Goal: Navigation & Orientation: Find specific page/section

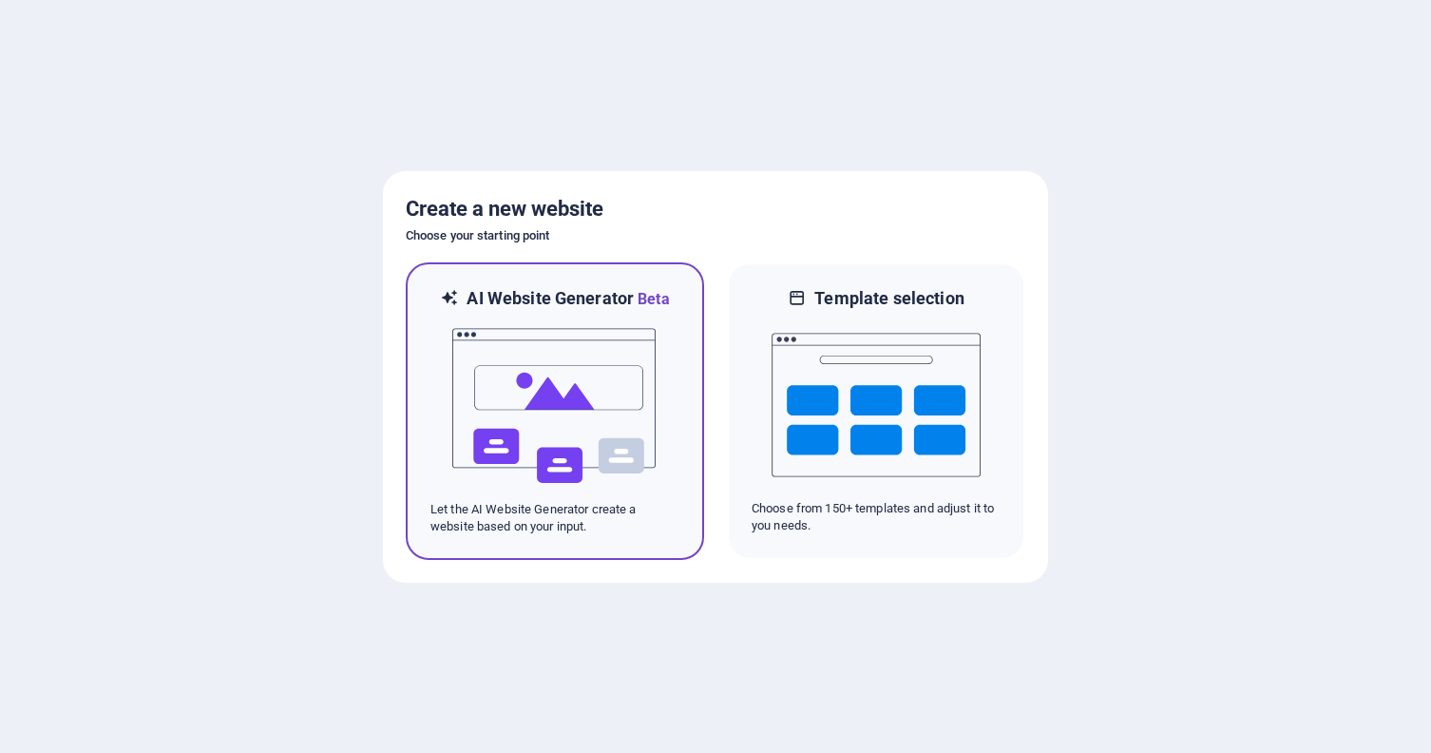
click at [594, 366] on img at bounding box center [554, 406] width 209 height 190
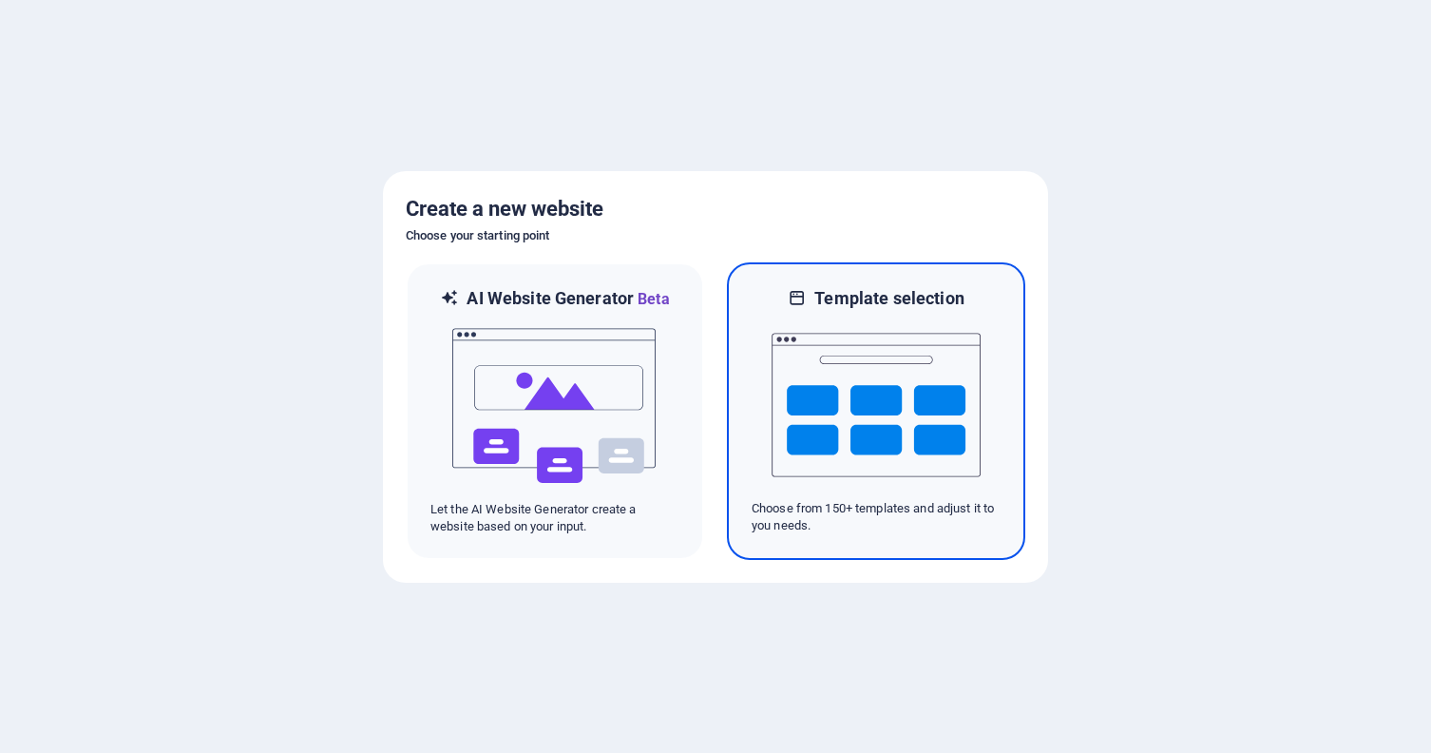
click at [894, 428] on img at bounding box center [876, 405] width 209 height 190
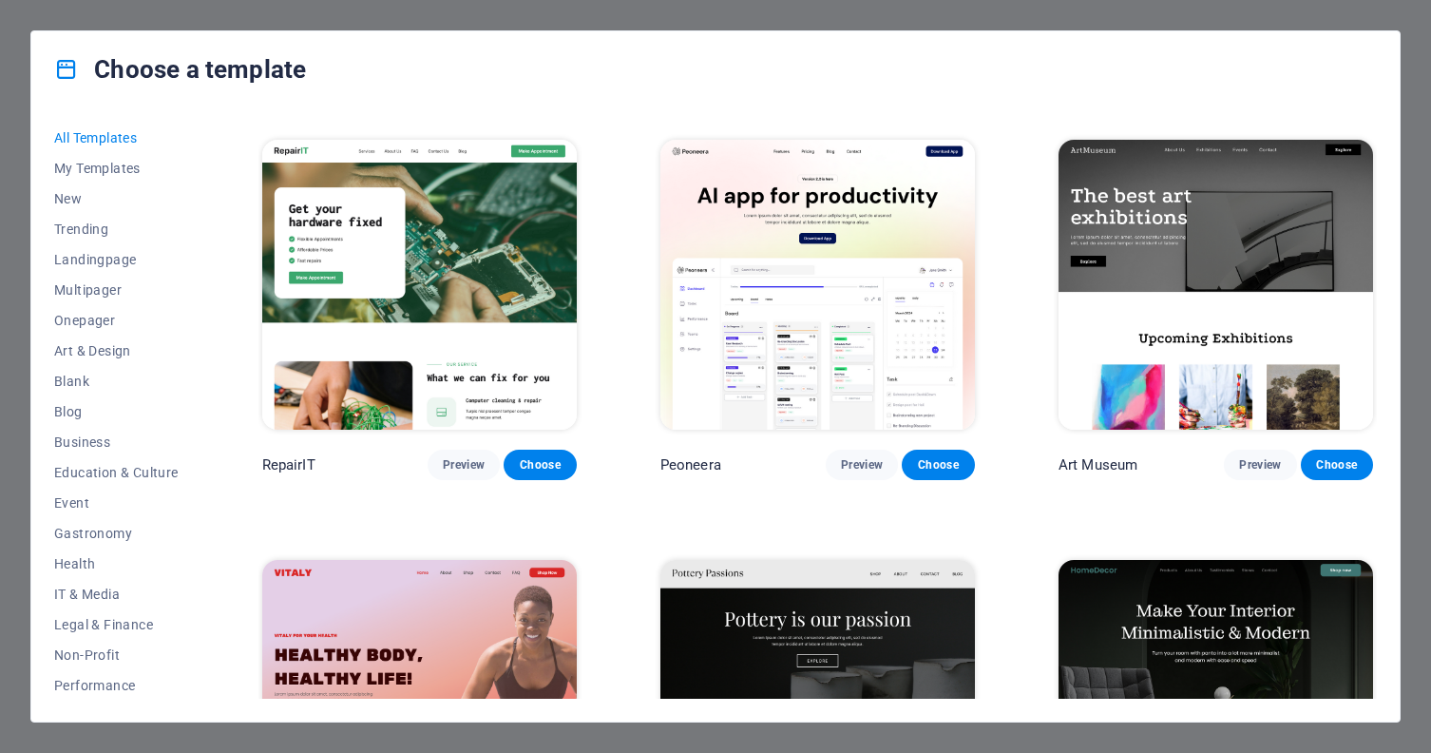
scroll to position [408, 0]
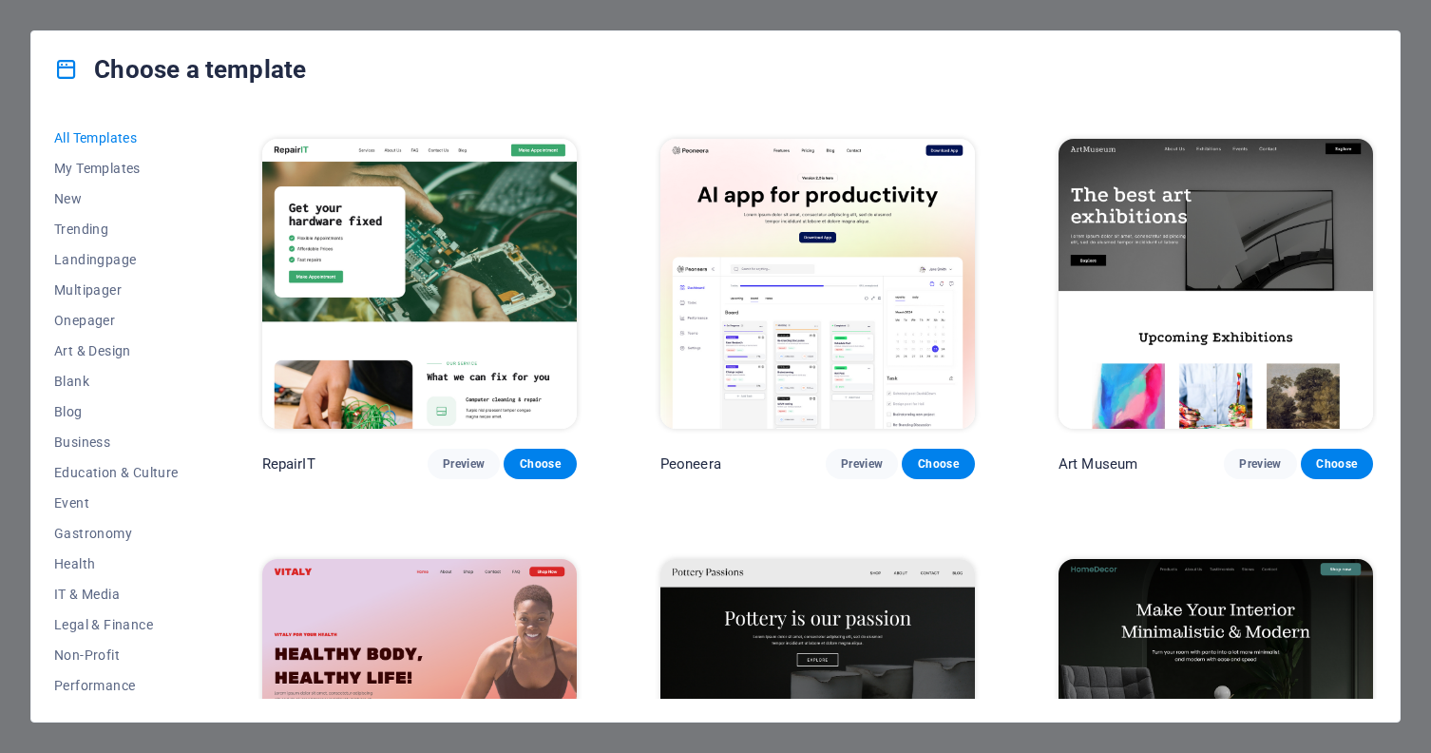
click at [120, 476] on span "Education & Culture" at bounding box center [116, 472] width 124 height 15
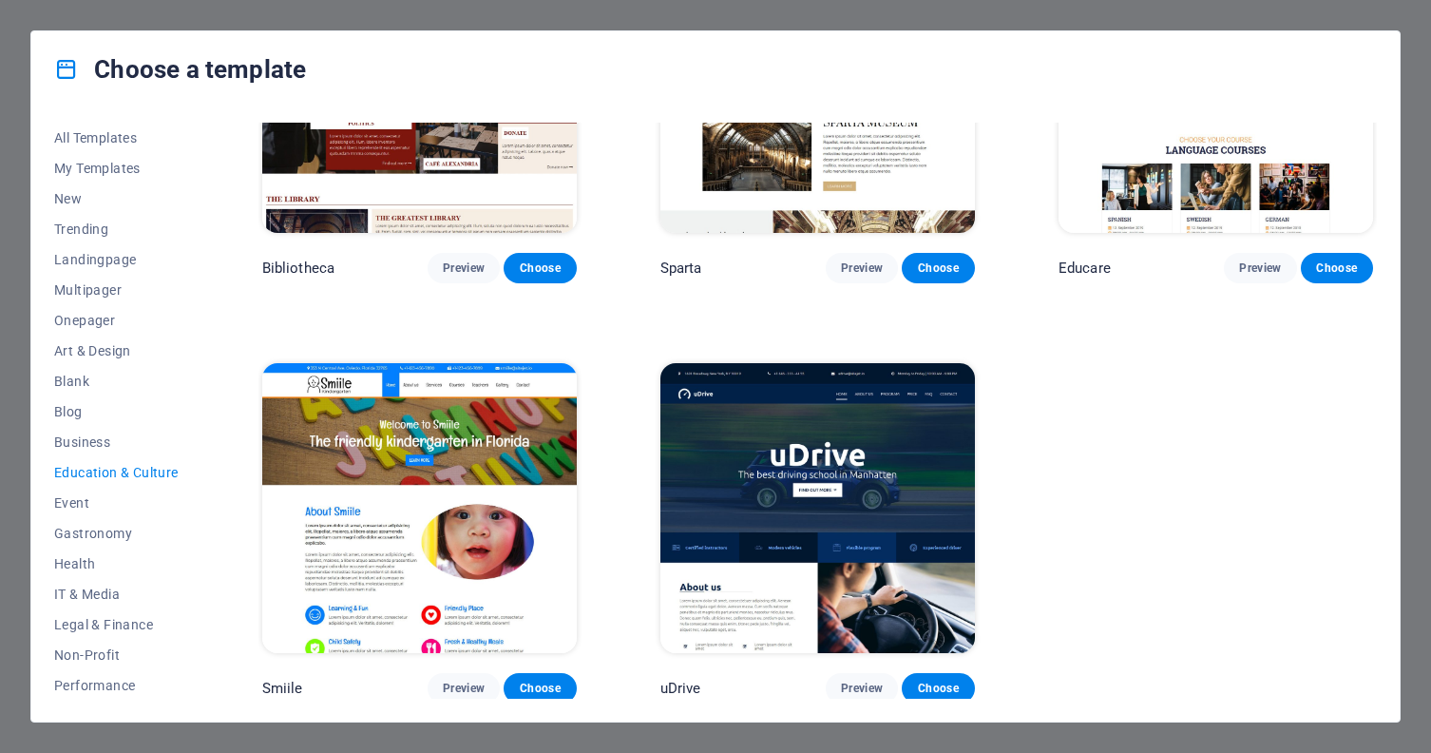
scroll to position [602, 0]
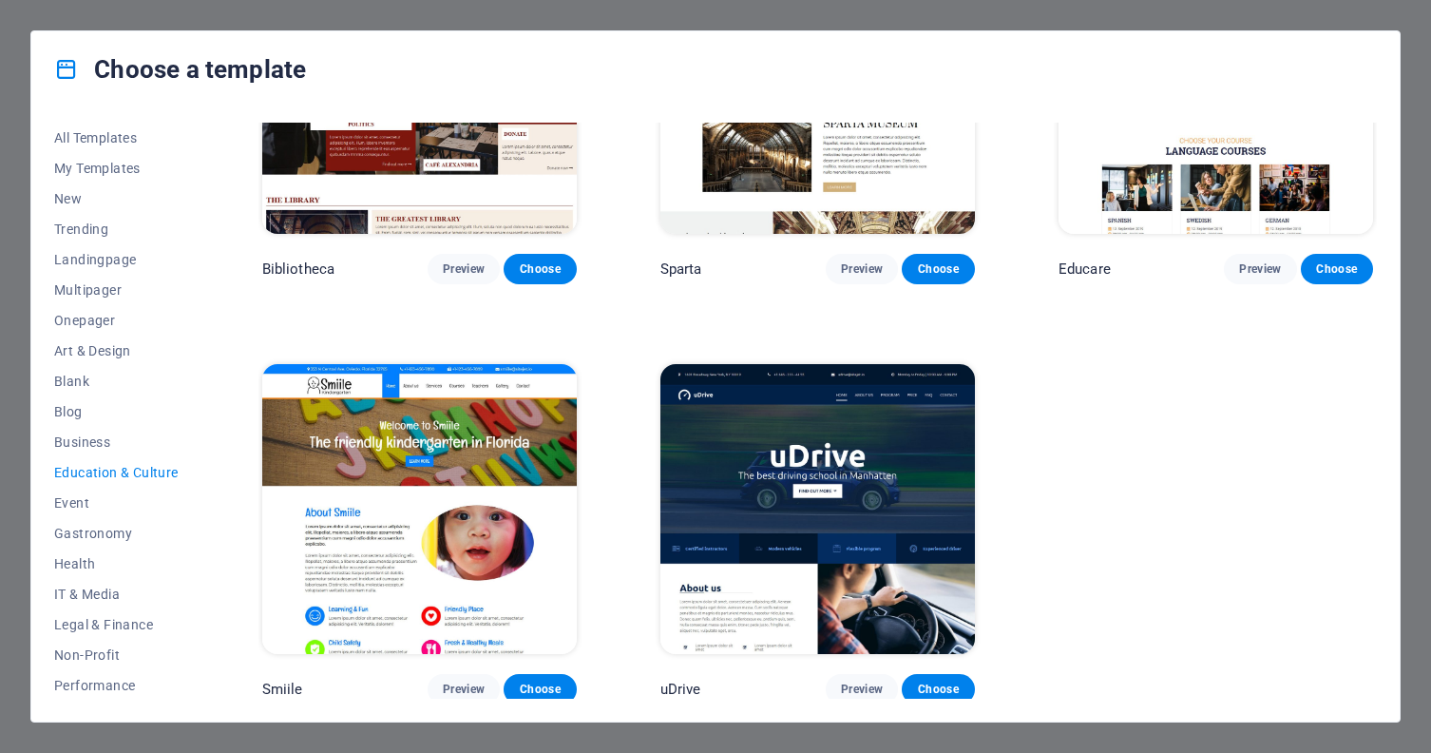
click at [102, 495] on span "Event" at bounding box center [116, 502] width 124 height 15
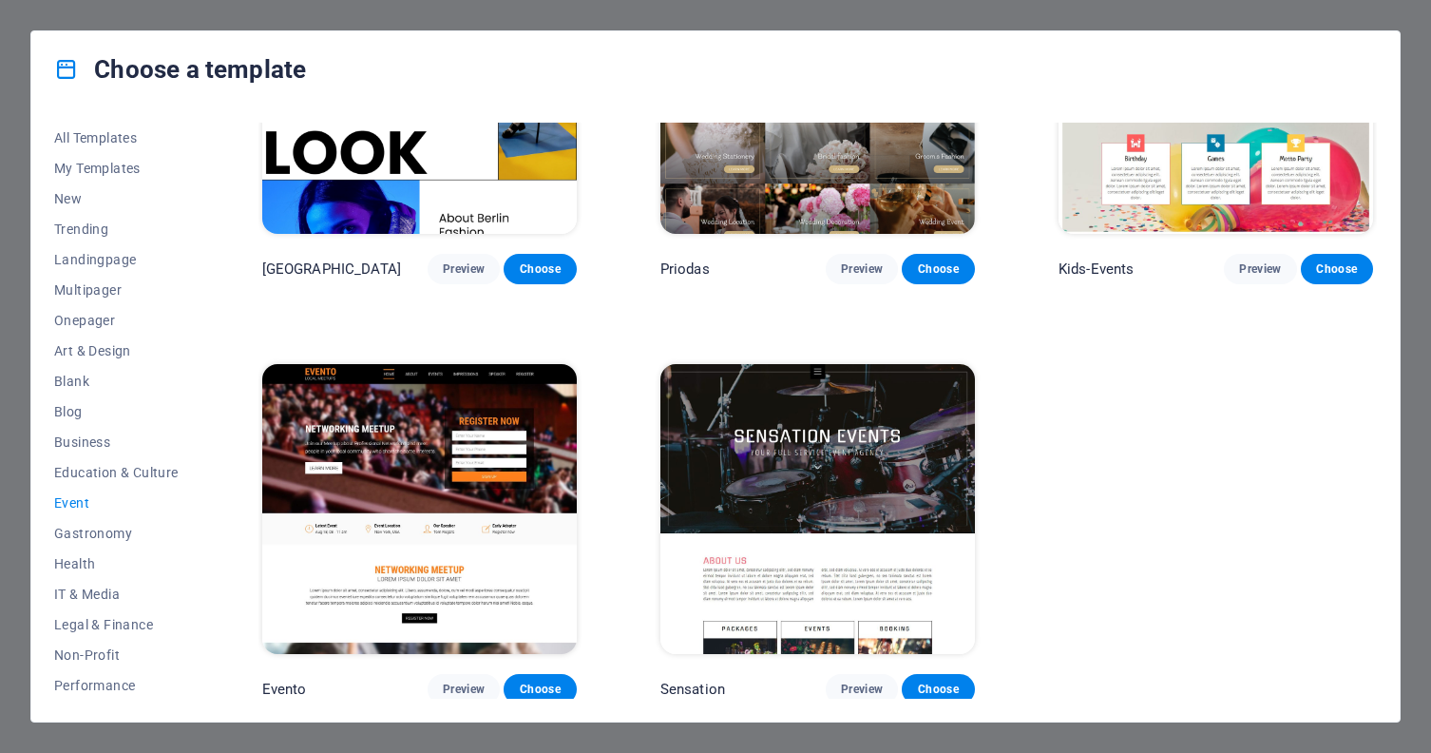
click at [123, 532] on span "Gastronomy" at bounding box center [116, 532] width 124 height 15
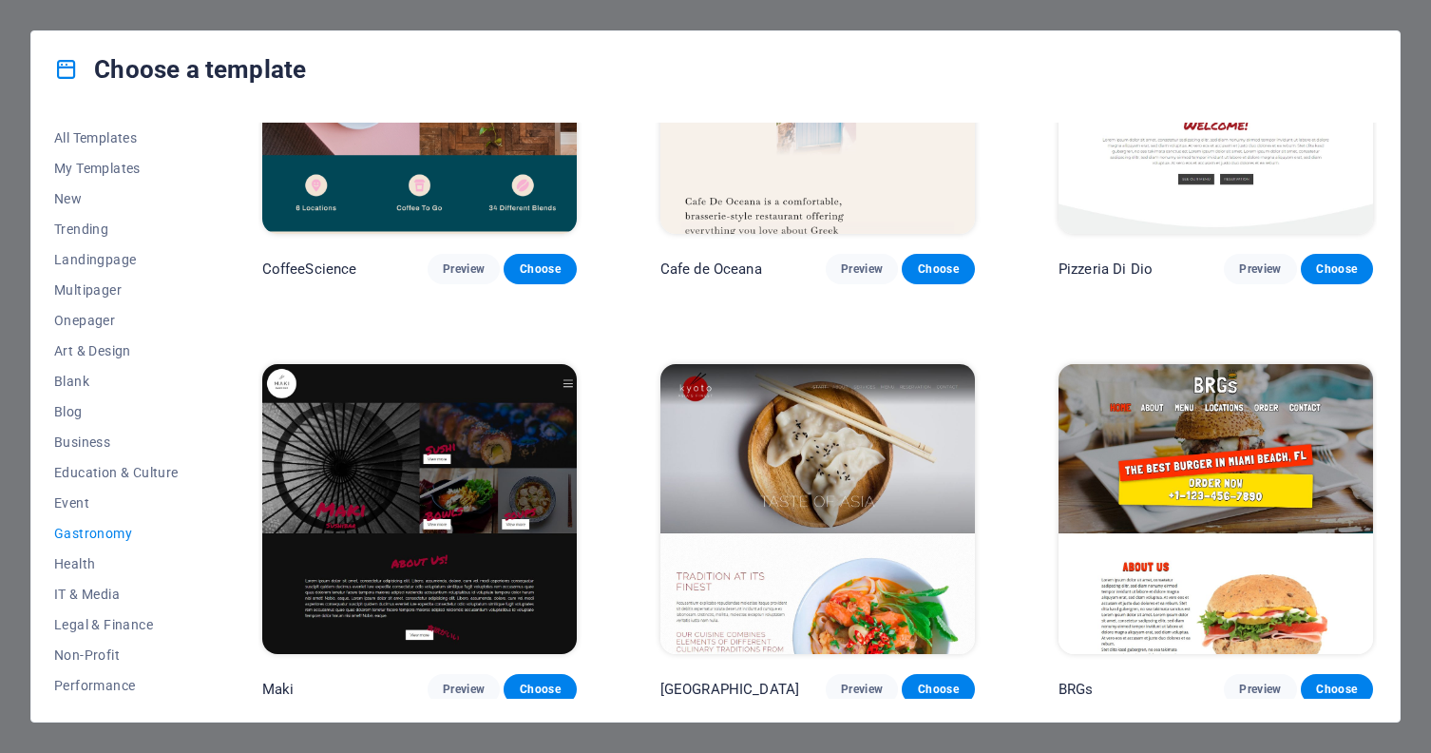
click at [87, 563] on span "Health" at bounding box center [116, 563] width 124 height 15
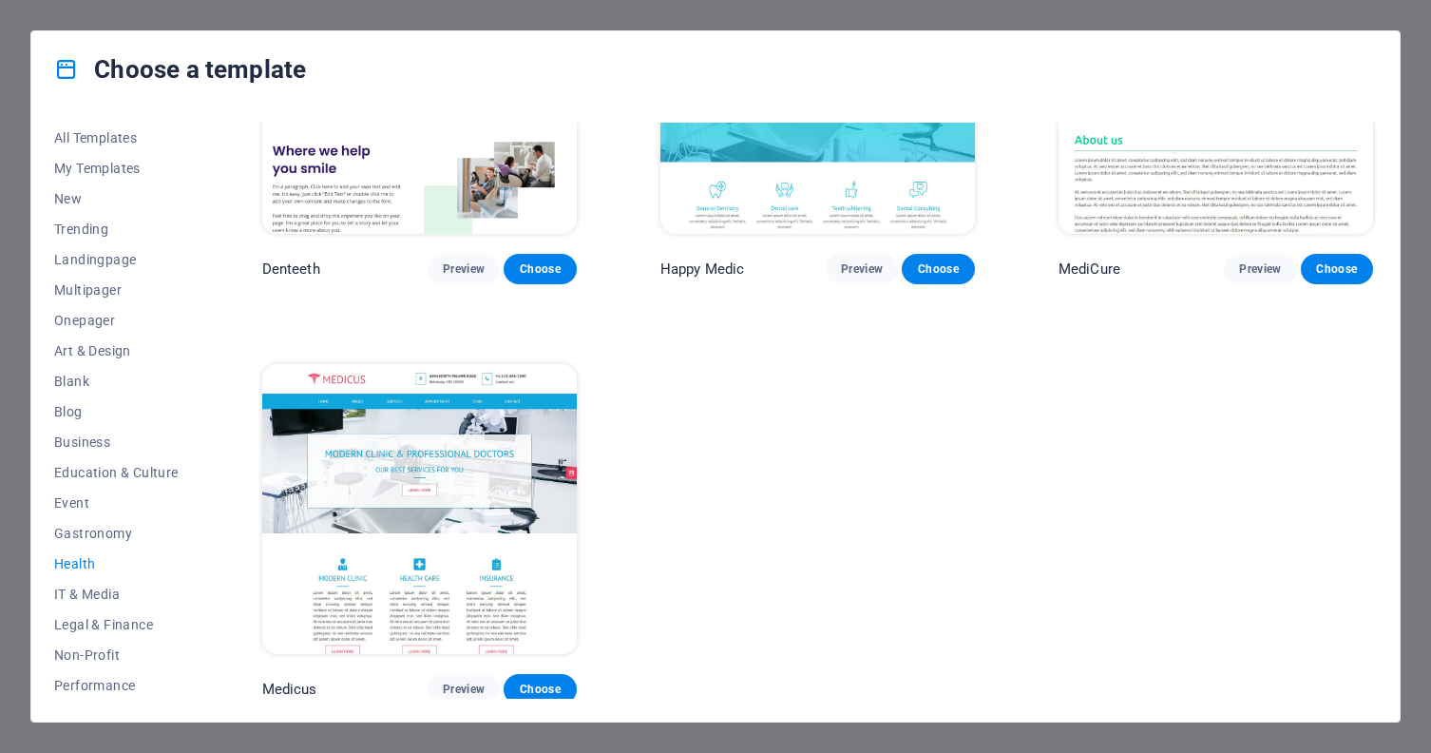
click at [97, 598] on span "IT & Media" at bounding box center [116, 593] width 124 height 15
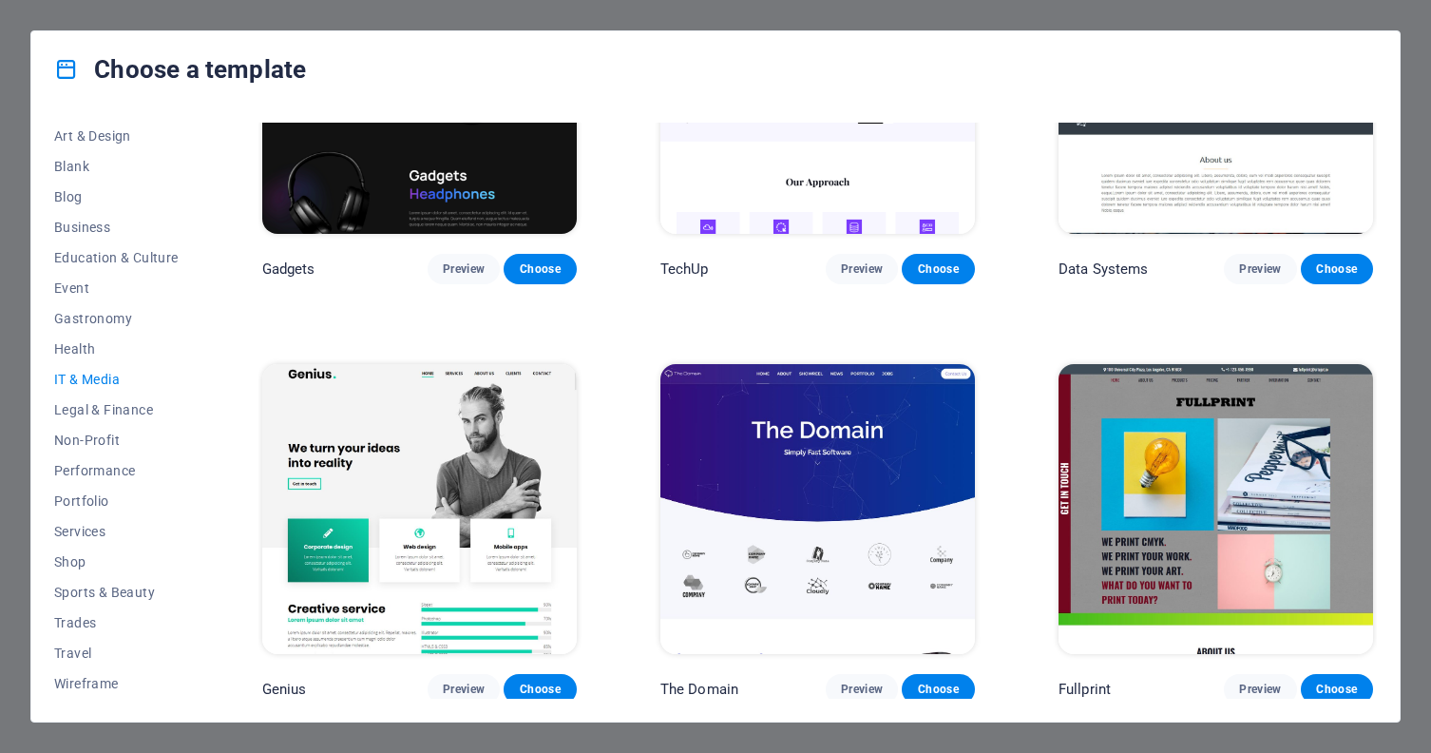
scroll to position [215, 0]
click at [86, 683] on span "Wireframe" at bounding box center [116, 683] width 124 height 15
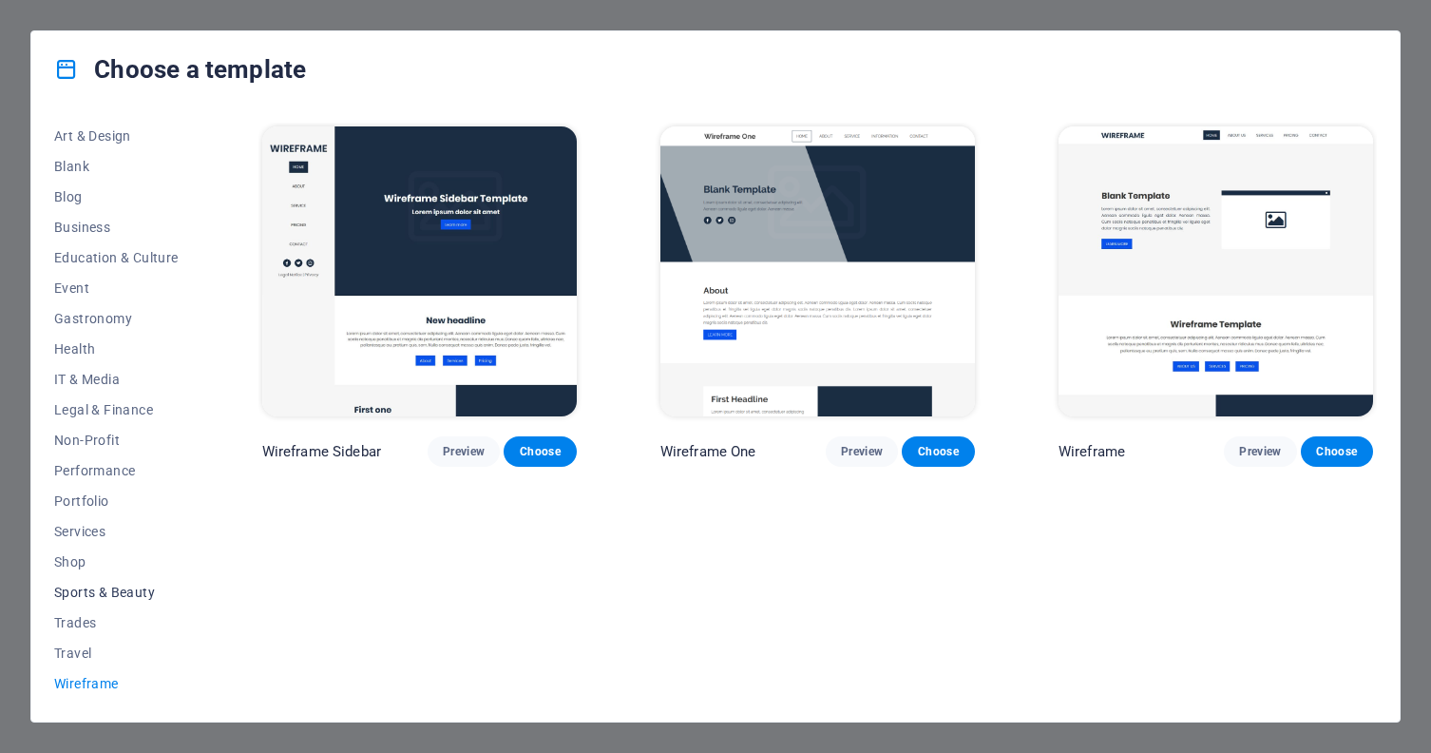
click at [84, 653] on span "Travel" at bounding box center [116, 652] width 124 height 15
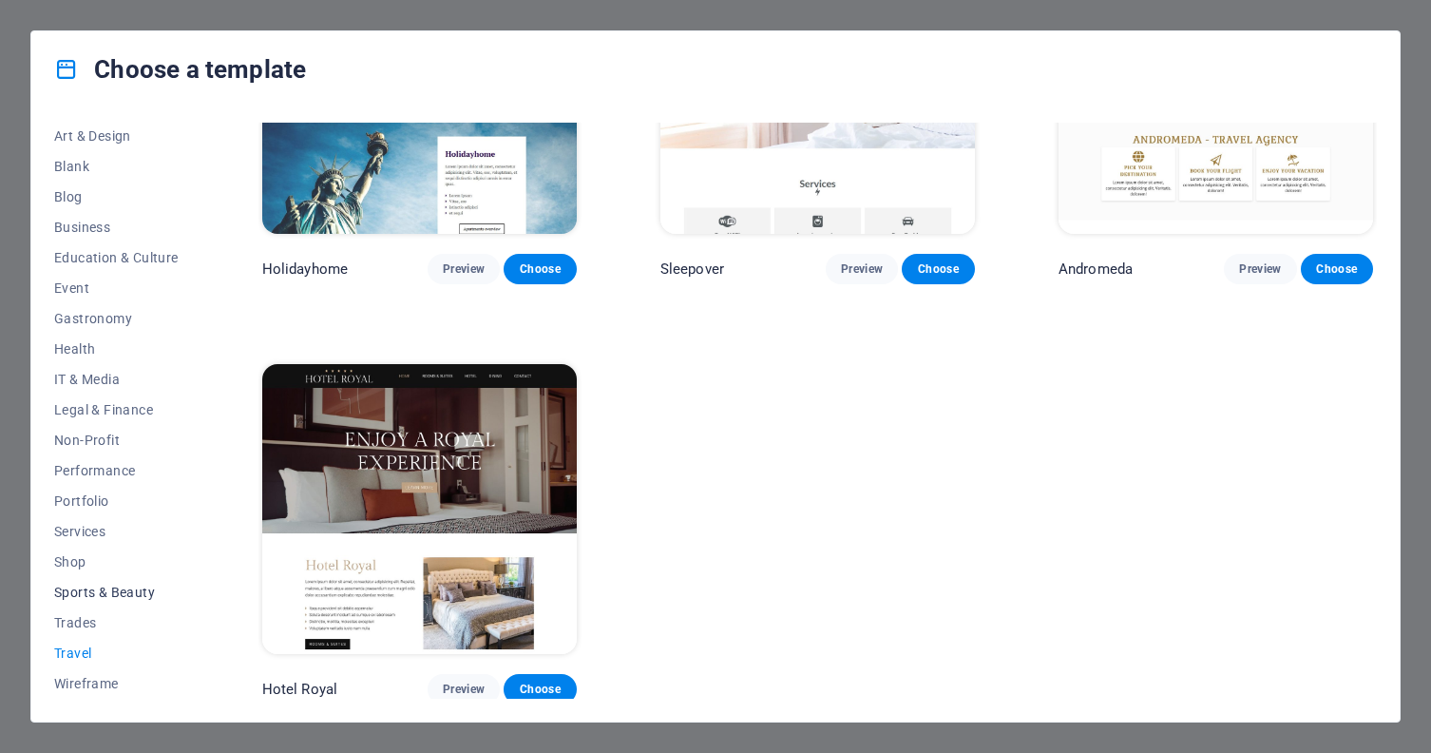
click at [95, 585] on span "Sports & Beauty" at bounding box center [116, 591] width 124 height 15
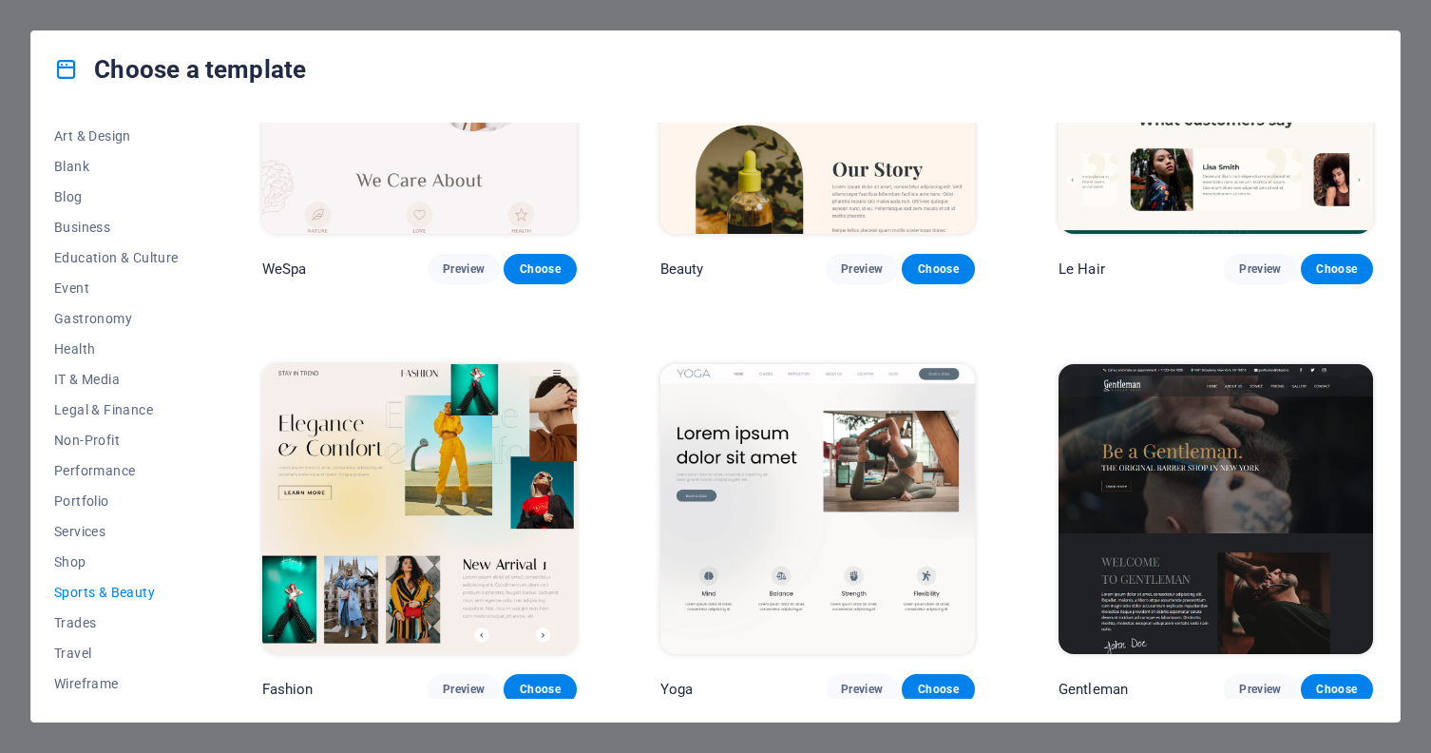
click at [103, 441] on span "Non-Profit" at bounding box center [116, 439] width 124 height 15
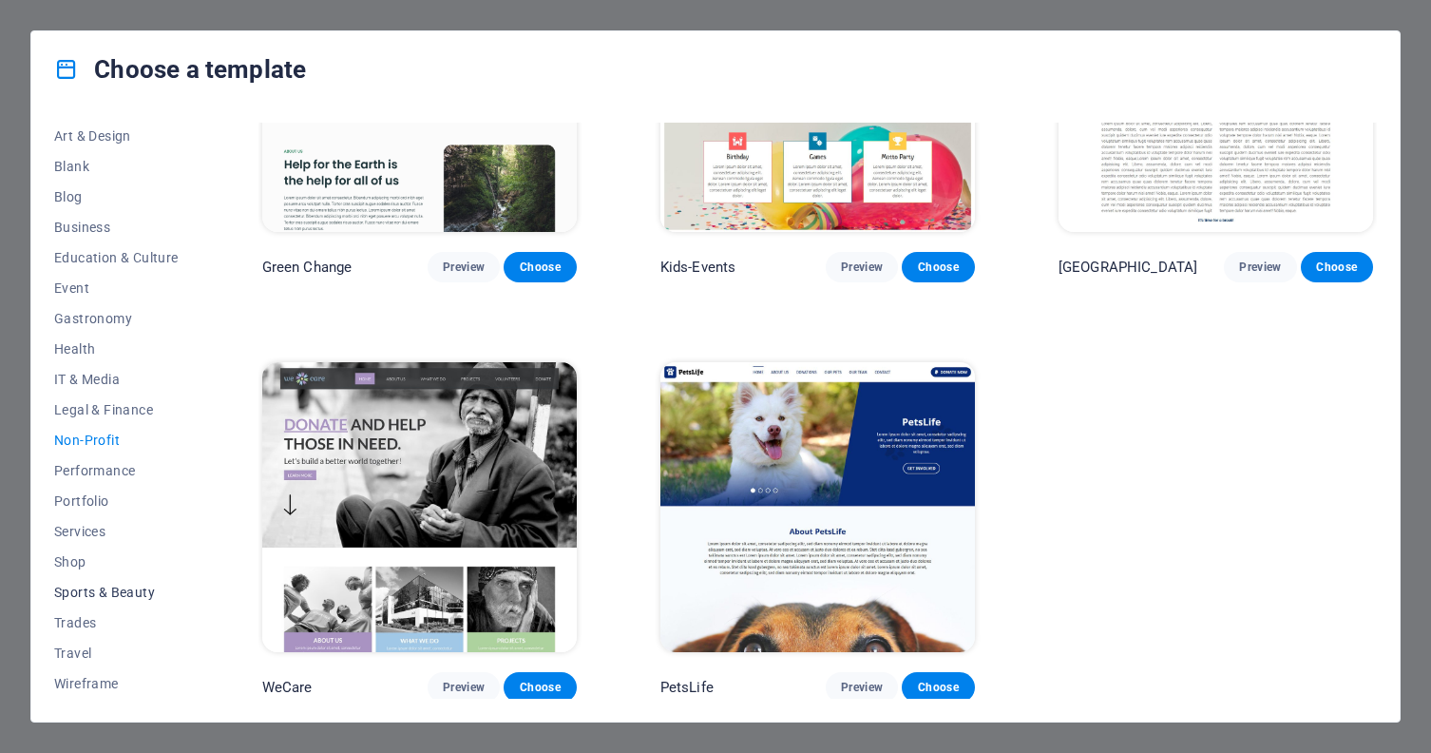
click at [466, 680] on span "Preview" at bounding box center [464, 686] width 42 height 15
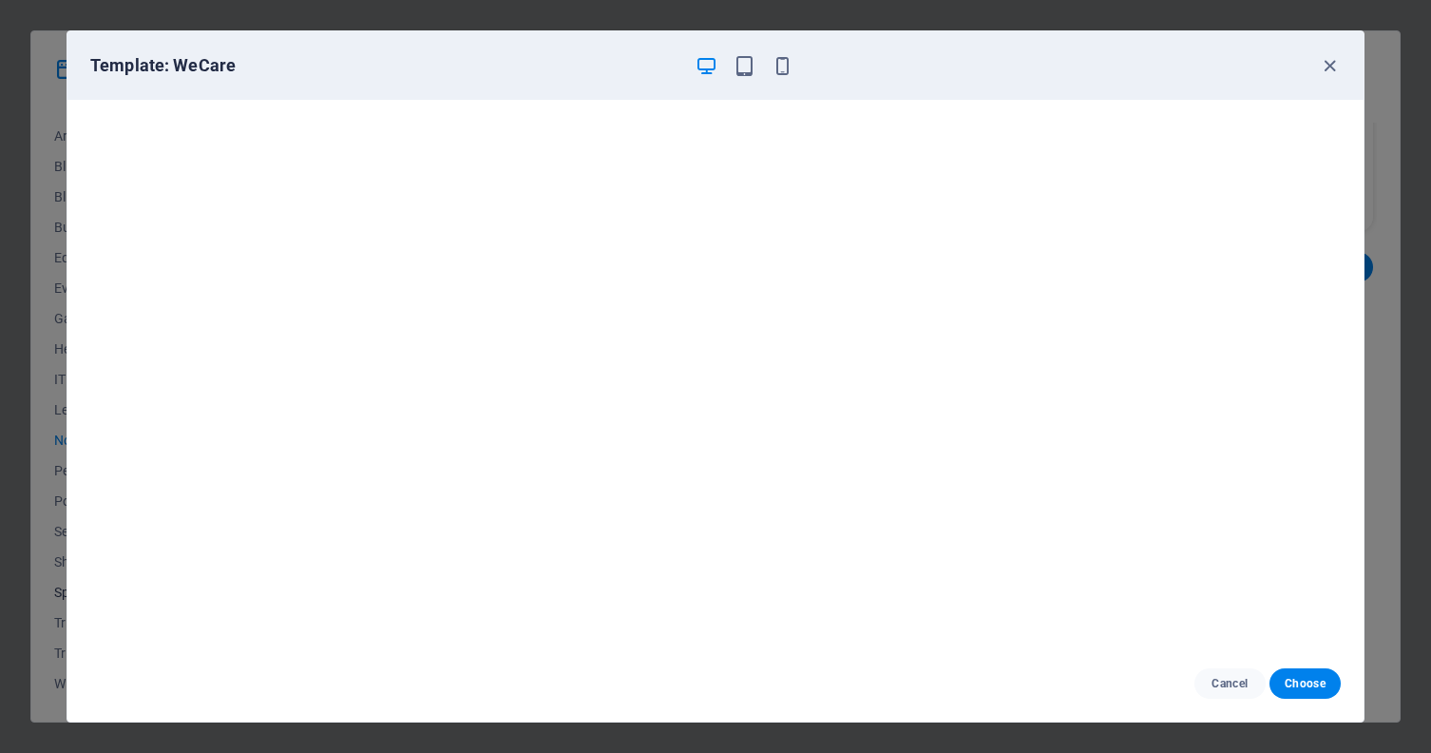
click at [1332, 62] on icon "button" at bounding box center [1330, 66] width 22 height 22
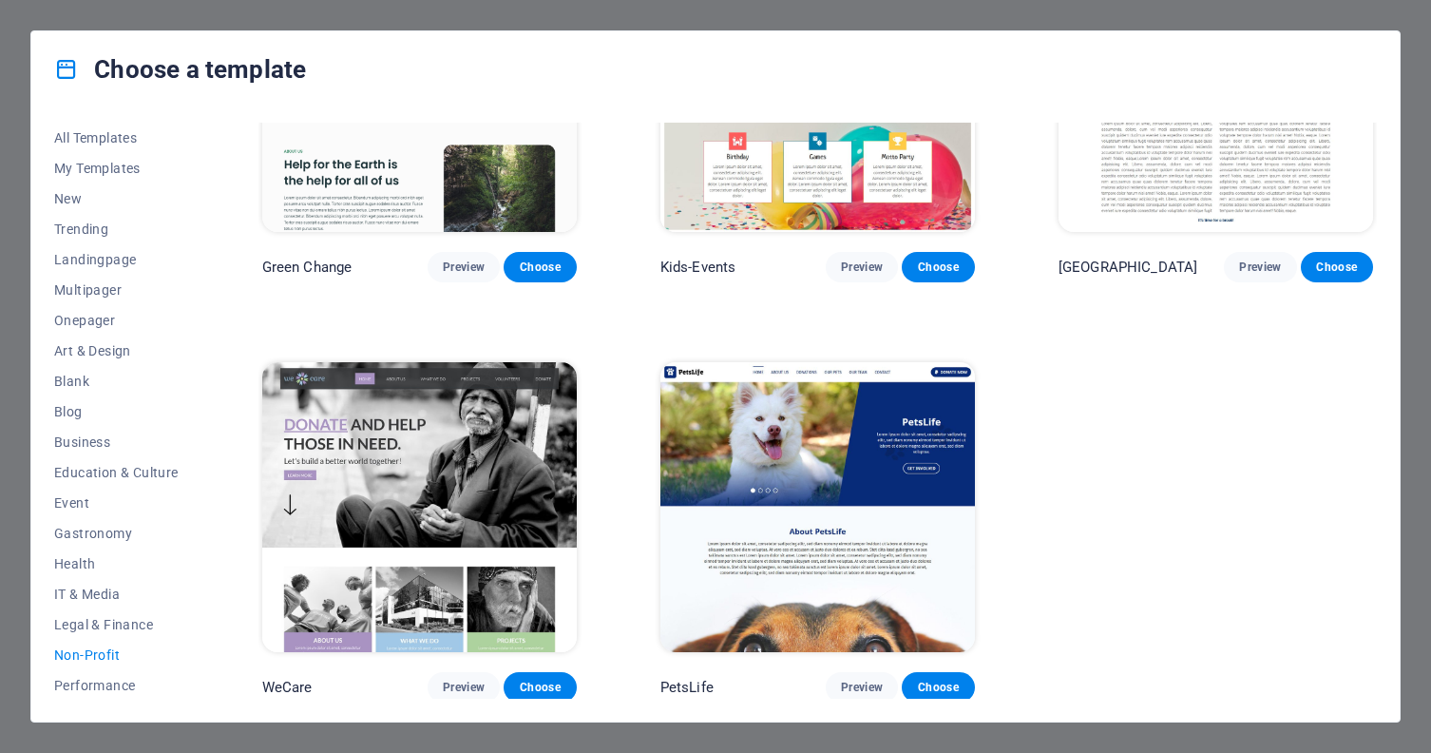
scroll to position [0, 0]
click at [90, 288] on span "Multipager" at bounding box center [116, 289] width 124 height 15
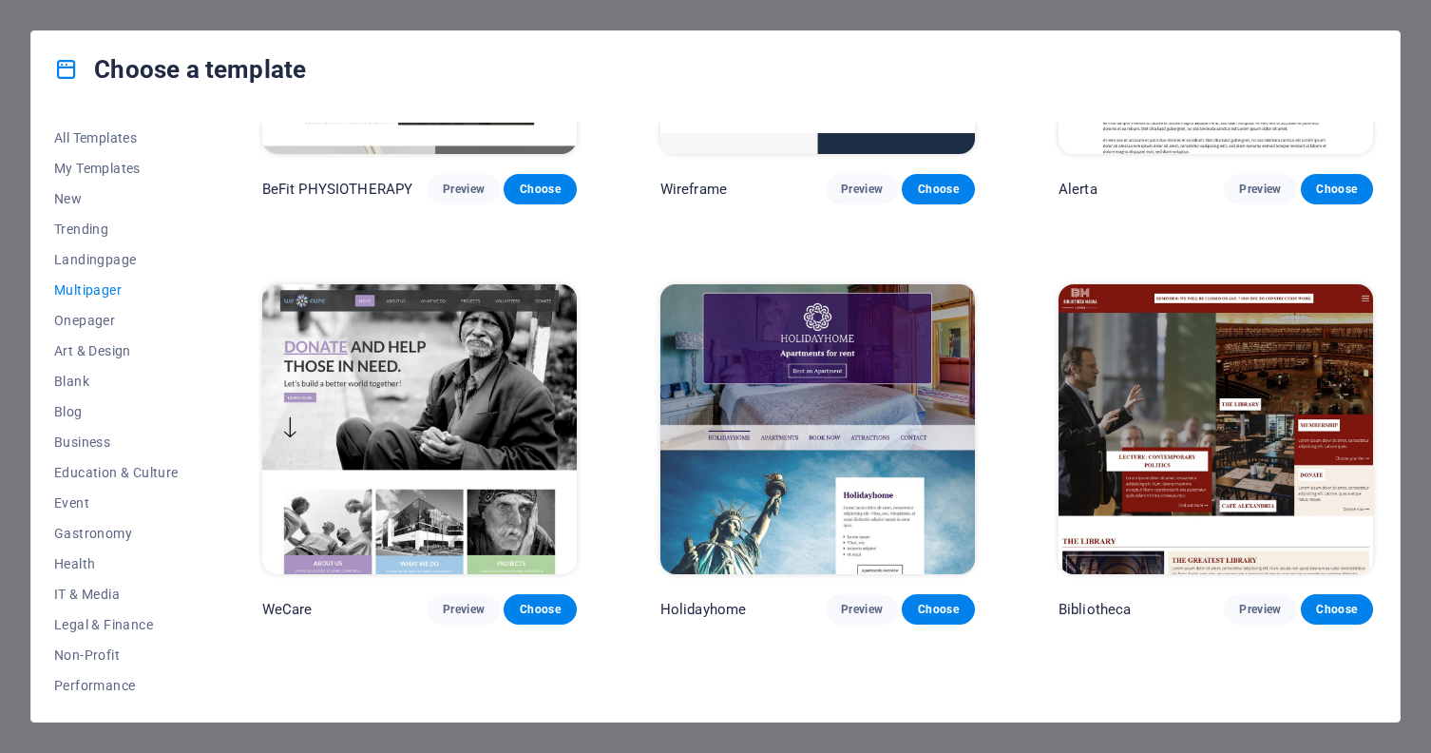
scroll to position [6987, 0]
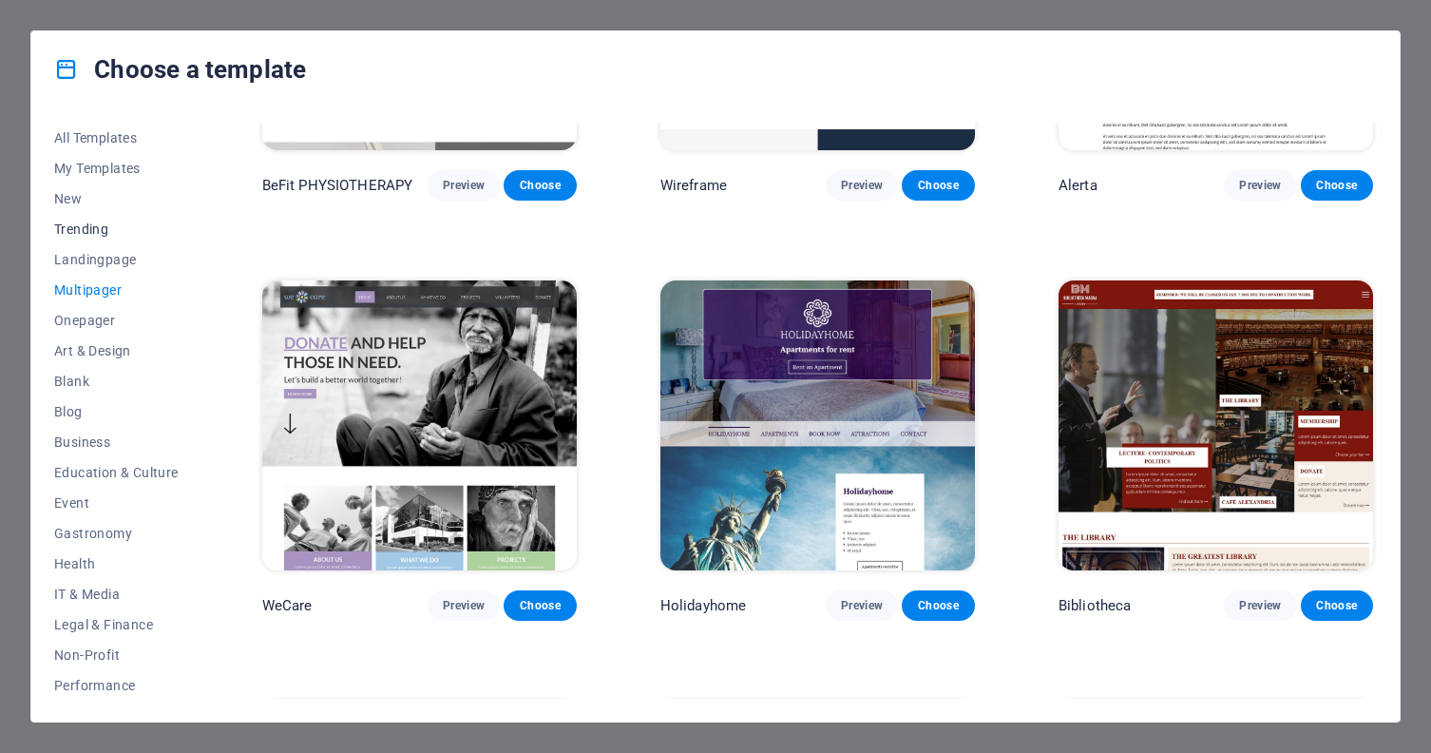
click at [99, 233] on span "Trending" at bounding box center [116, 228] width 124 height 15
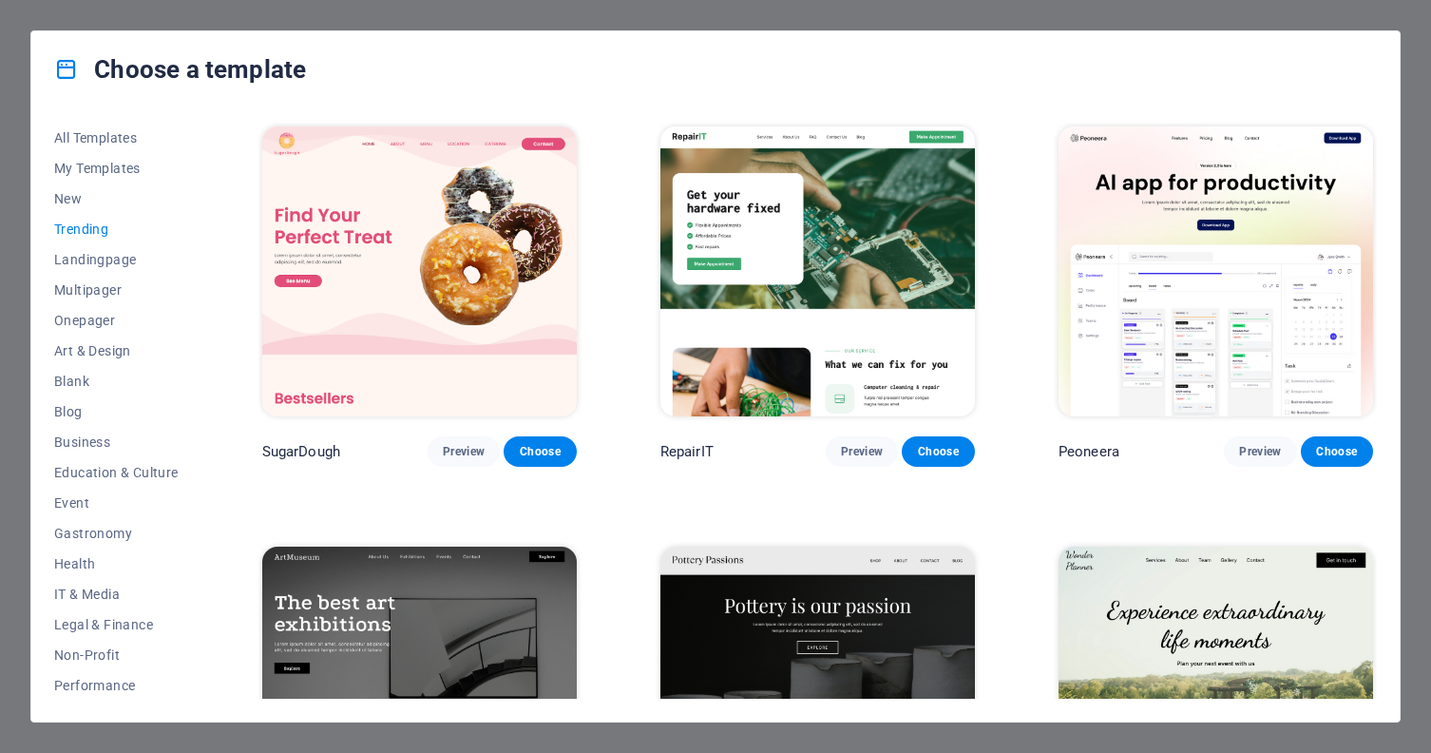
scroll to position [0, 0]
click at [452, 447] on span "Preview" at bounding box center [464, 451] width 42 height 15
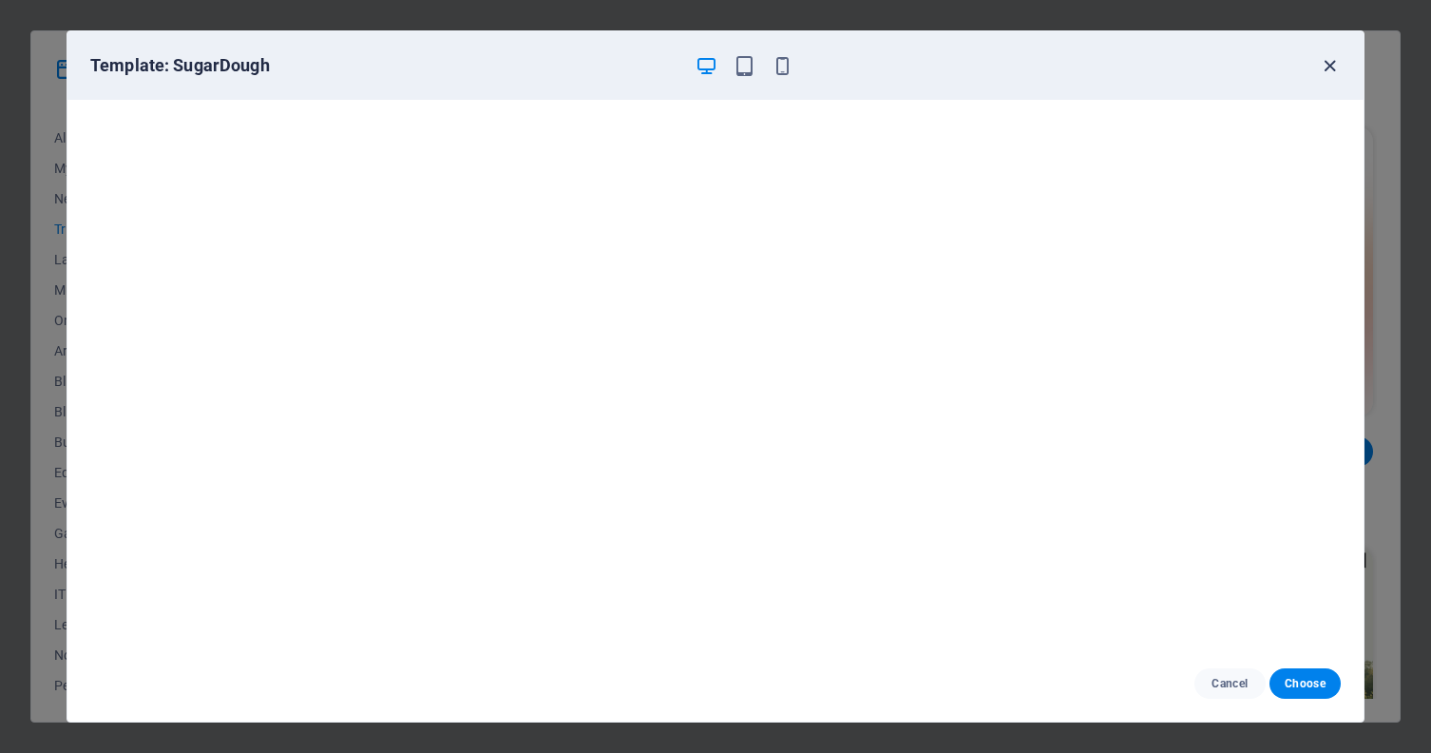
click at [1328, 59] on icon "button" at bounding box center [1330, 66] width 22 height 22
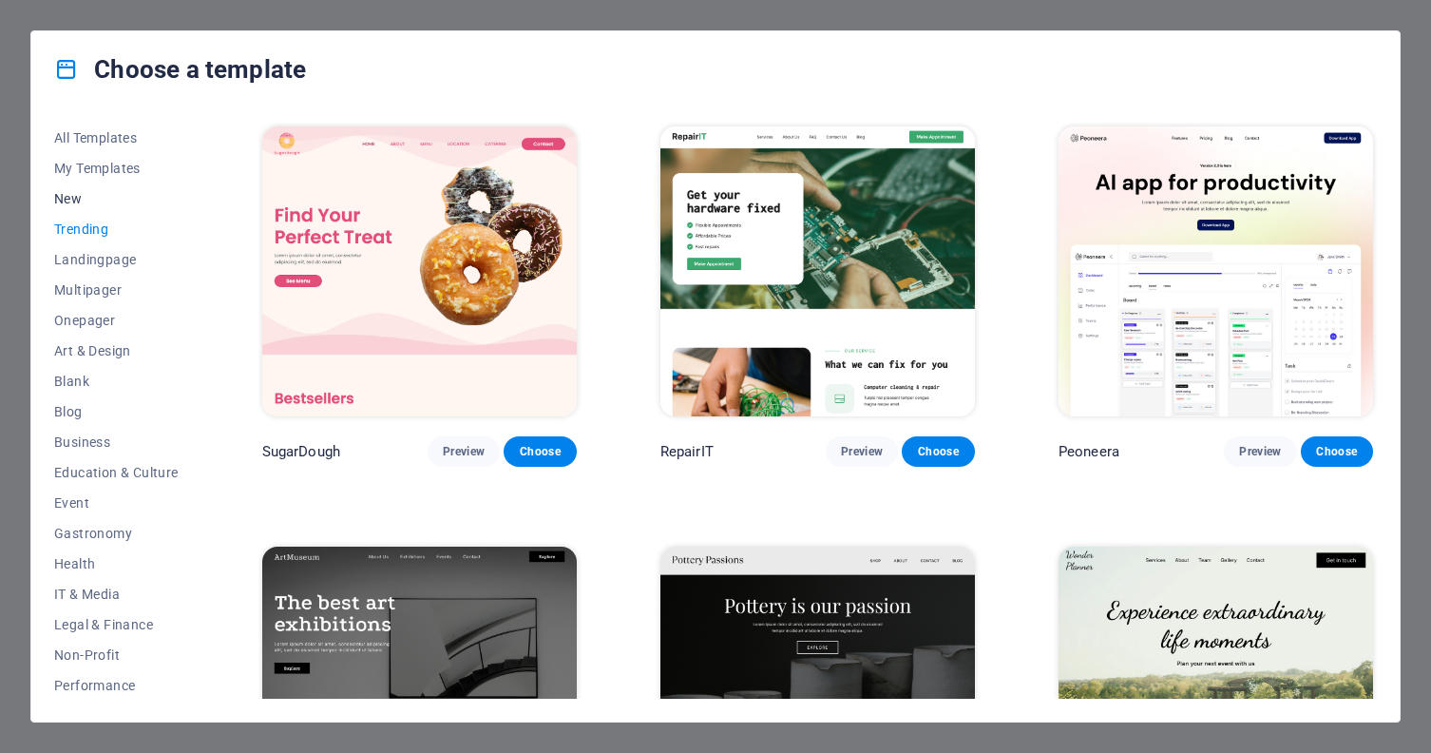
click at [79, 200] on span "New" at bounding box center [116, 198] width 124 height 15
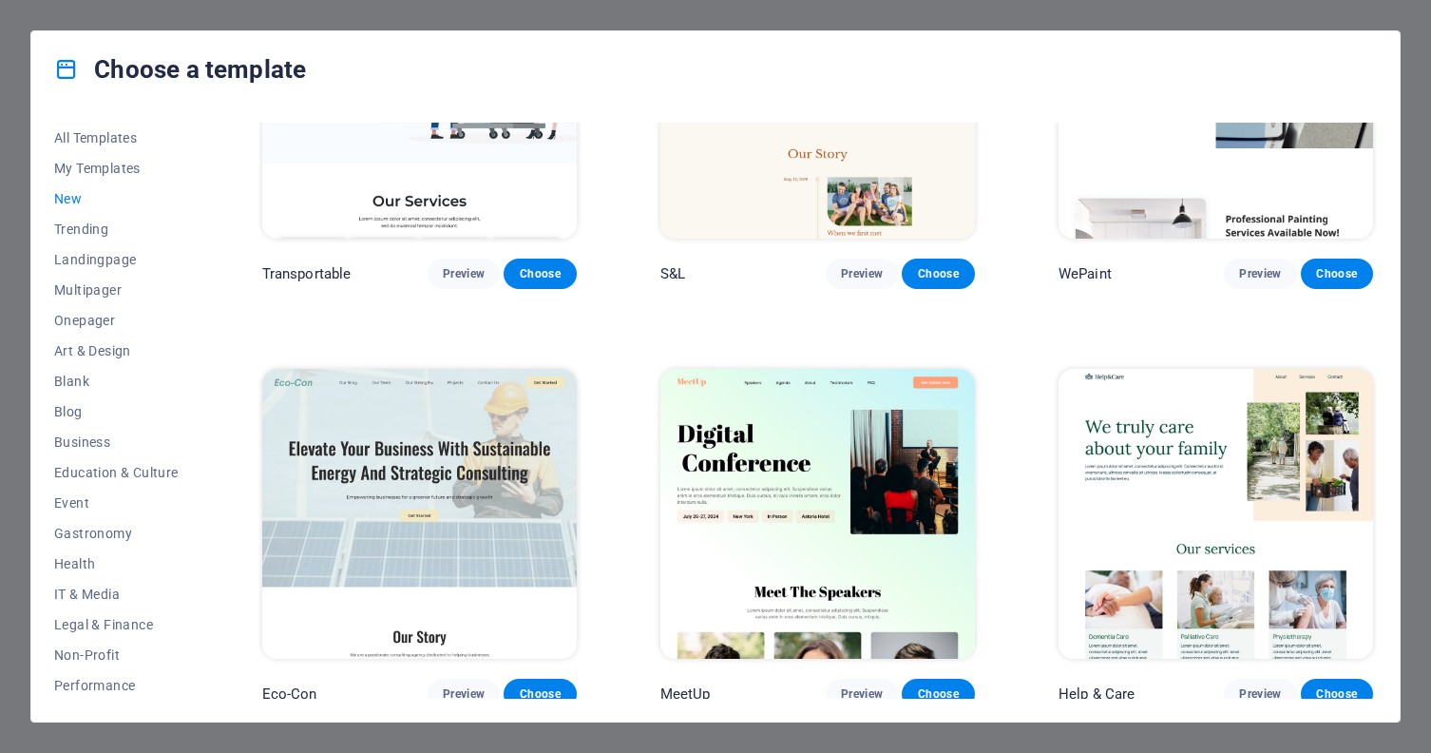
scroll to position [1857, 0]
click at [1249, 464] on img at bounding box center [1216, 515] width 315 height 290
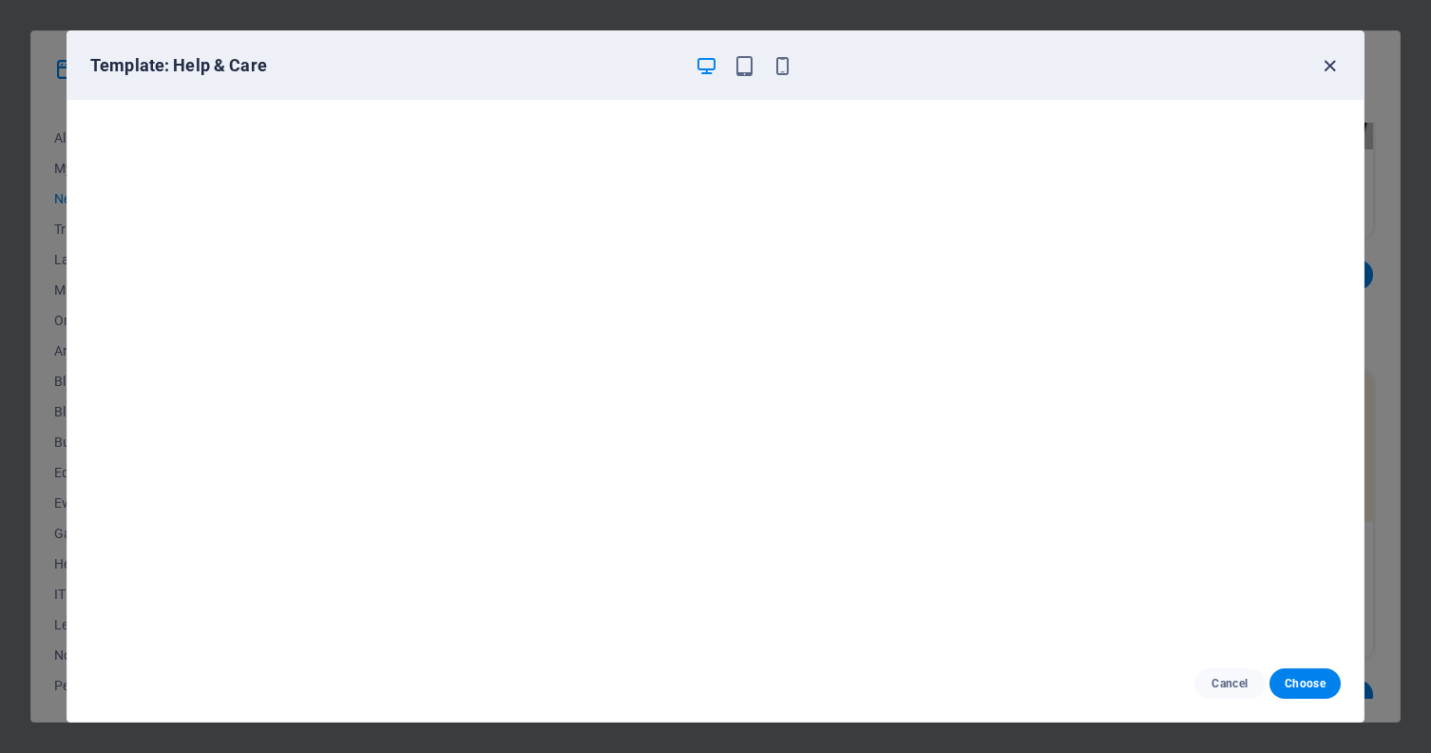
click at [1331, 71] on icon "button" at bounding box center [1330, 66] width 22 height 22
